Goal: Task Accomplishment & Management: Manage account settings

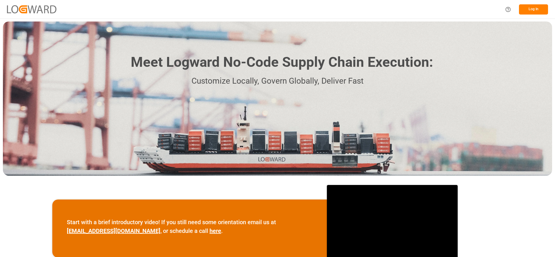
click at [529, 8] on button "Log In" at bounding box center [533, 9] width 29 height 10
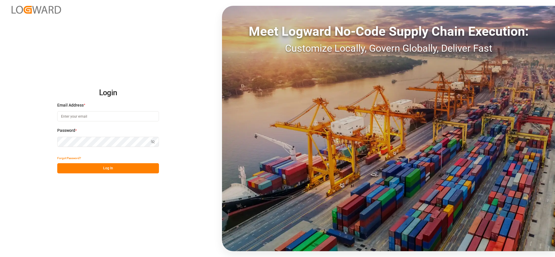
type input "[PERSON_NAME][EMAIL_ADDRESS][PERSON_NAME][DOMAIN_NAME]"
drag, startPoint x: 120, startPoint y: 168, endPoint x: 158, endPoint y: 161, distance: 38.0
click at [121, 169] on button "Log In" at bounding box center [108, 168] width 102 height 10
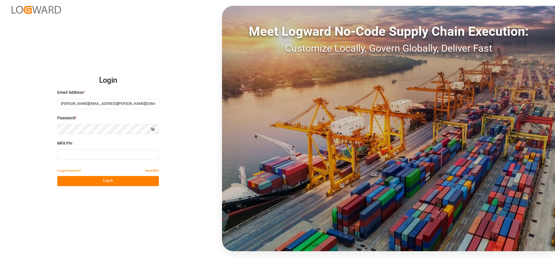
click at [86, 157] on input at bounding box center [108, 155] width 102 height 10
type input "673975"
click at [135, 180] on button "Log In" at bounding box center [108, 181] width 102 height 10
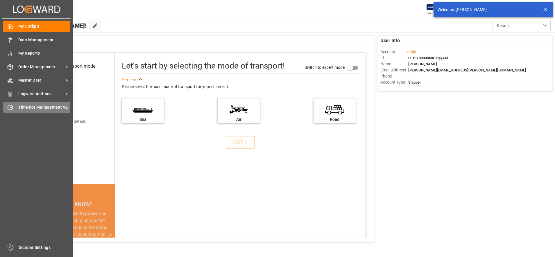
click at [7, 108] on div at bounding box center [8, 107] width 10 height 6
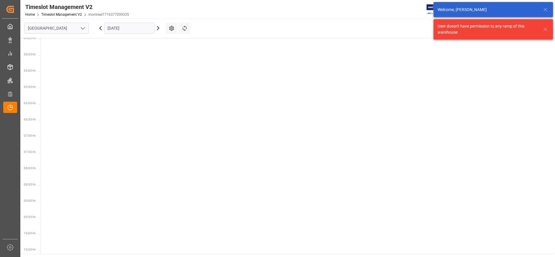
scroll to position [236, 0]
click at [82, 31] on icon "open menu" at bounding box center [82, 28] width 7 height 7
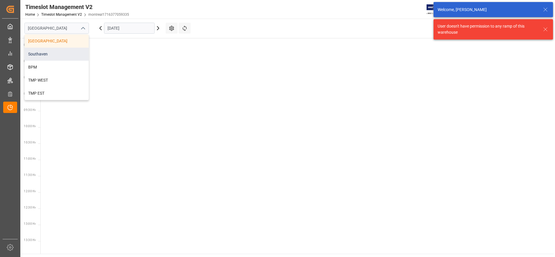
click at [44, 58] on div "Southaven" at bounding box center [57, 54] width 64 height 13
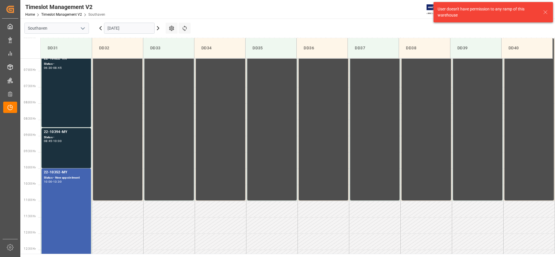
click at [543, 10] on icon at bounding box center [545, 12] width 7 height 7
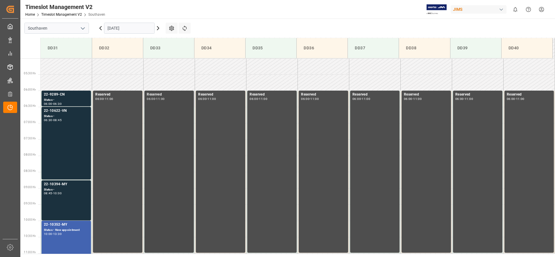
scroll to position [153, 0]
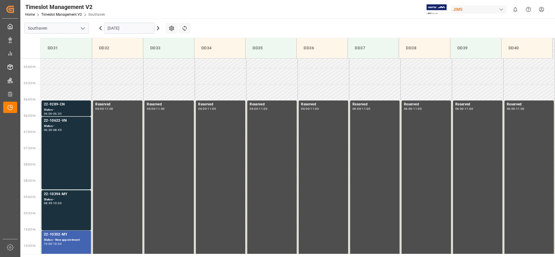
click at [67, 105] on div "22-9289-CN" at bounding box center [66, 105] width 45 height 6
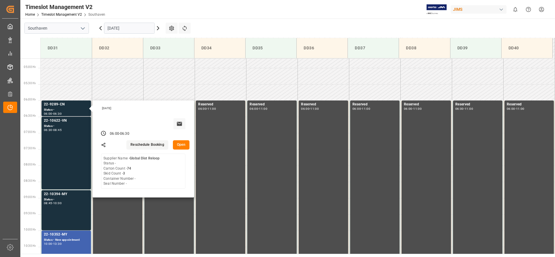
click at [182, 143] on button "Open" at bounding box center [181, 144] width 17 height 9
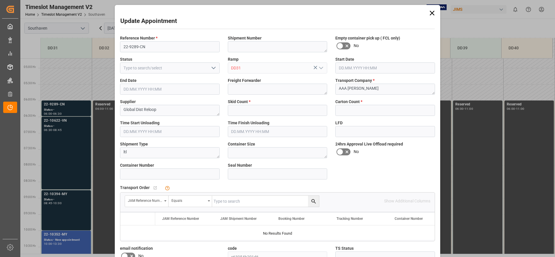
type input "3"
type input "74"
type input "[DATE] 06:00"
type input "[DATE] 06:30"
type input "[DATE] 16:14"
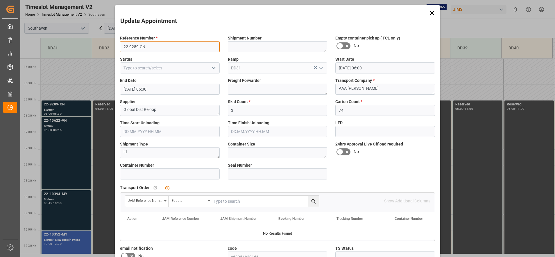
click at [169, 47] on input "22-9289-CN" at bounding box center [170, 46] width 100 height 11
click at [135, 47] on input "22-9289-CN" at bounding box center [170, 46] width 100 height 11
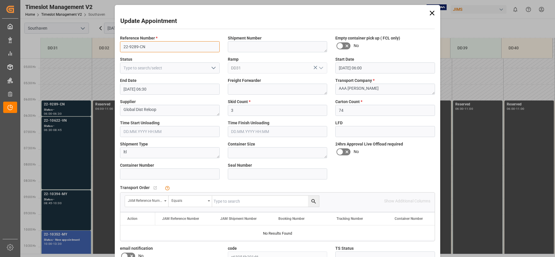
click at [135, 47] on input "22-9289-CN" at bounding box center [170, 46] width 100 height 11
click at [432, 12] on icon at bounding box center [432, 13] width 8 height 8
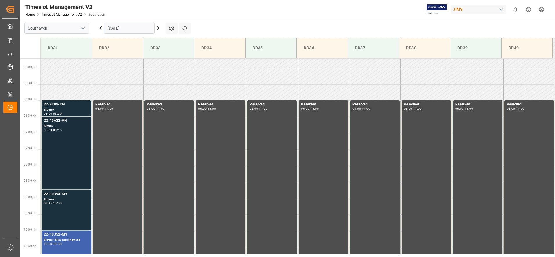
click at [77, 138] on div "22-10622-VN Status - 06:30 - 08:45" at bounding box center [66, 153] width 45 height 70
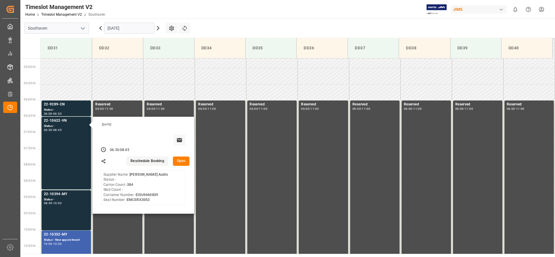
click at [178, 163] on button "Open" at bounding box center [181, 161] width 17 height 9
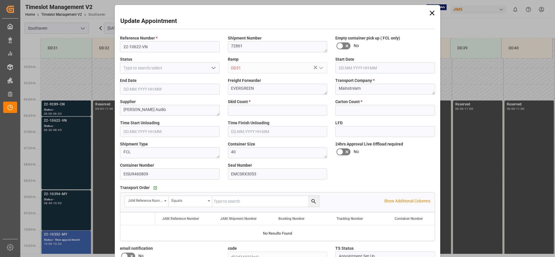
type input "0"
type input "384"
type input "[DATE] 06:30"
type input "[DATE] 08:45"
type input "[DATE] 16:00"
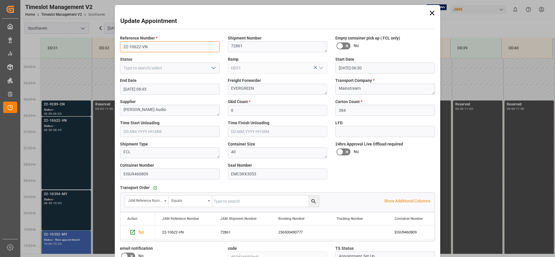
click at [167, 51] on input "22-10622-VN" at bounding box center [170, 46] width 100 height 11
click at [167, 50] on input "22-10622-VN" at bounding box center [170, 46] width 100 height 11
click at [74, 162] on div "Update Appointment Reference Number * 22-10622-VN Shipment Number 72861 Empty c…" at bounding box center [277, 128] width 555 height 257
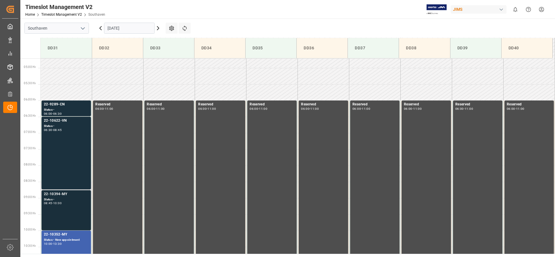
click at [70, 196] on div "22-10394-MY" at bounding box center [66, 195] width 45 height 6
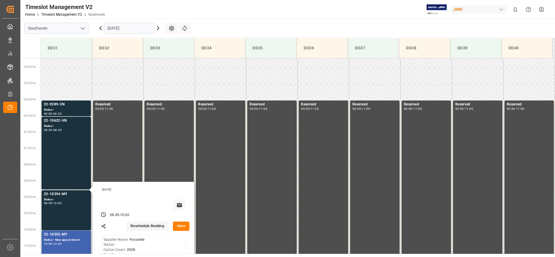
click at [182, 227] on button "Open" at bounding box center [181, 226] width 17 height 9
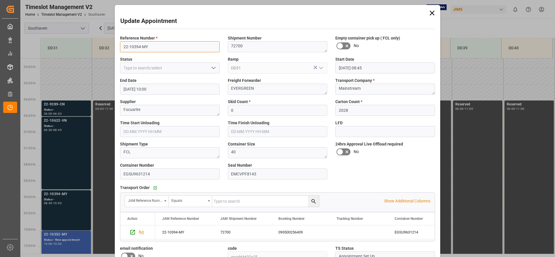
click at [176, 49] on input "22-10394-MY" at bounding box center [170, 46] width 100 height 11
click at [430, 10] on icon at bounding box center [432, 13] width 8 height 8
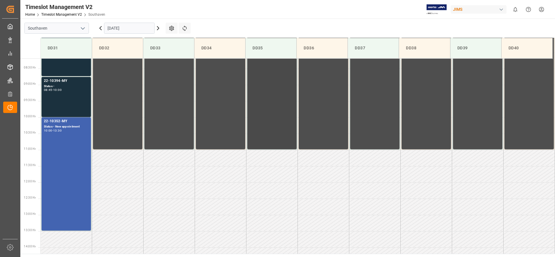
scroll to position [263, 0]
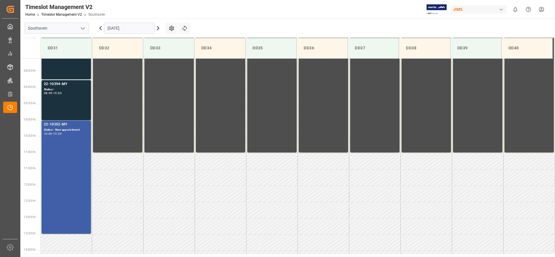
click at [51, 163] on div "22-10352-MY Status - New appointment 10:00 - 13:30" at bounding box center [66, 177] width 45 height 111
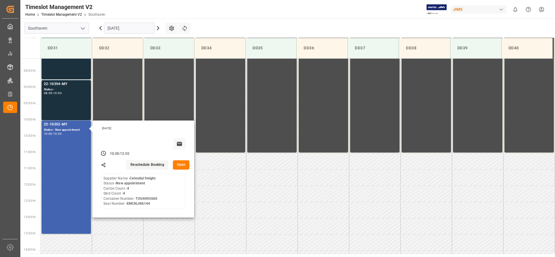
click at [181, 163] on button "Open" at bounding box center [181, 164] width 17 height 9
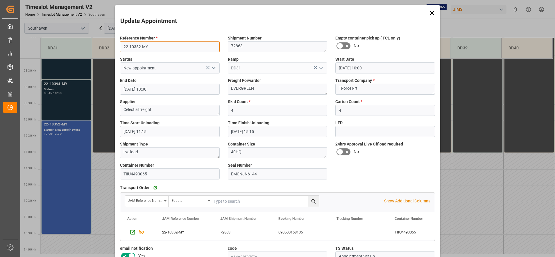
click at [170, 44] on input "22-10352-MY" at bounding box center [170, 46] width 100 height 11
click at [168, 44] on input "22-10352-MY" at bounding box center [170, 46] width 100 height 11
click at [167, 44] on input "22-10352-MY" at bounding box center [170, 46] width 100 height 11
